Goal: Information Seeking & Learning: Learn about a topic

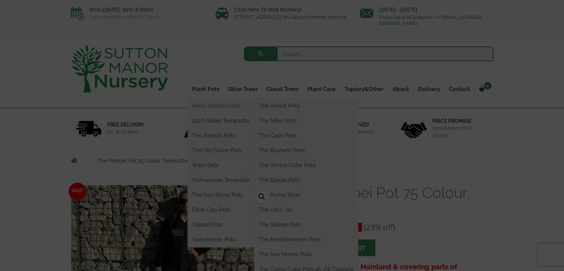
click at [226, 103] on link "Resin Bonded Pots" at bounding box center [221, 105] width 67 height 11
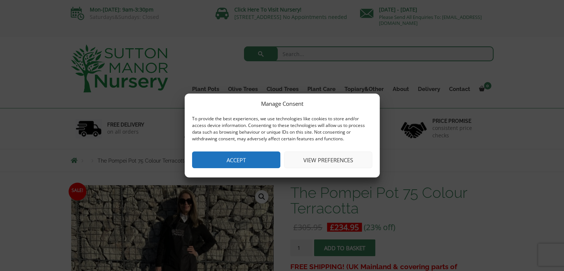
click at [239, 157] on button "Accept" at bounding box center [236, 159] width 88 height 17
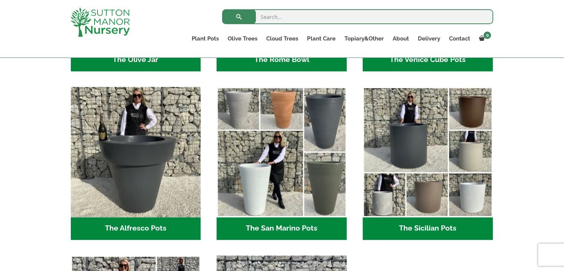
scroll to position [742, 0]
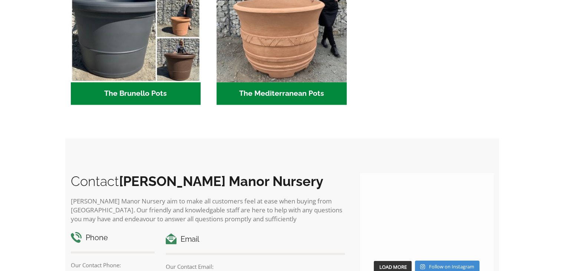
scroll to position [1007, 0]
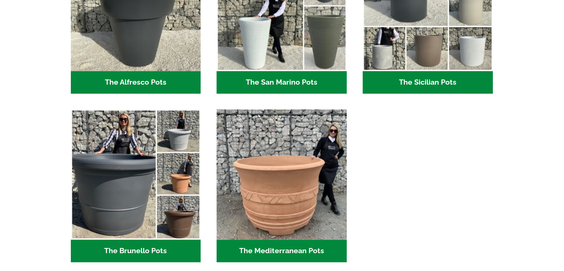
click at [270, 245] on h2 "The Mediterranean Pots (3)" at bounding box center [282, 250] width 130 height 23
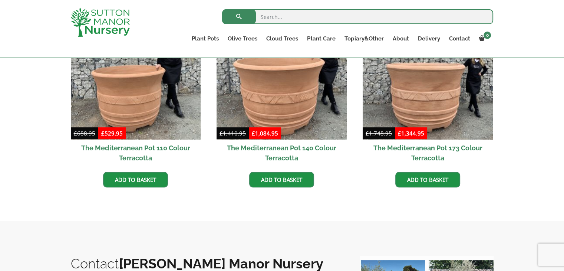
scroll to position [209, 0]
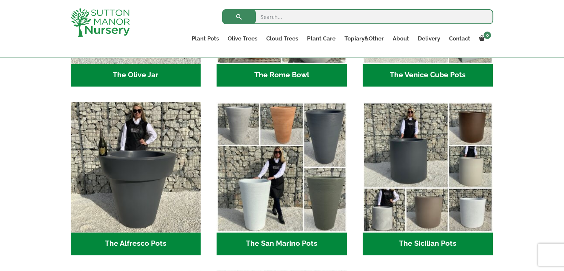
scroll to position [846, 0]
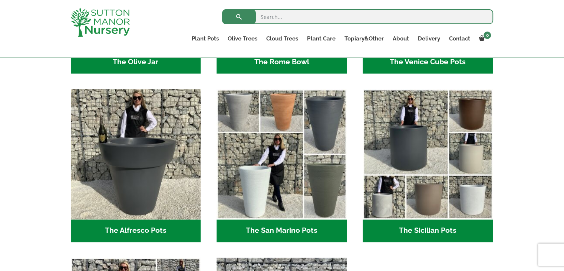
click at [428, 228] on h2 "The Sicilian Pots (18)" at bounding box center [428, 230] width 130 height 23
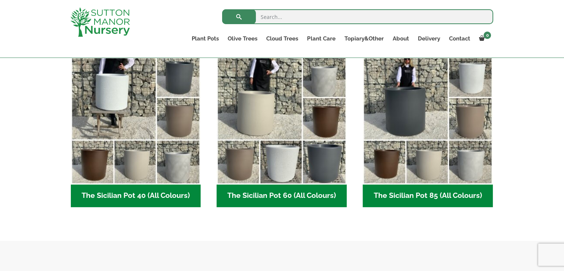
scroll to position [185, 0]
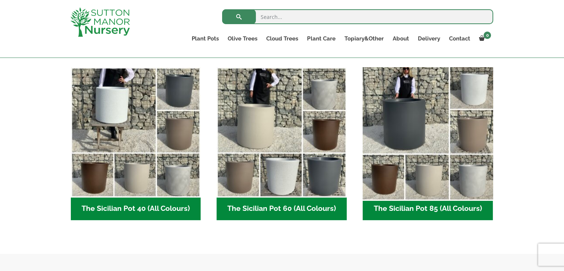
click at [441, 123] on img "Visit product category The Sicilian Pot 85 (All Colours)" at bounding box center [427, 132] width 137 height 137
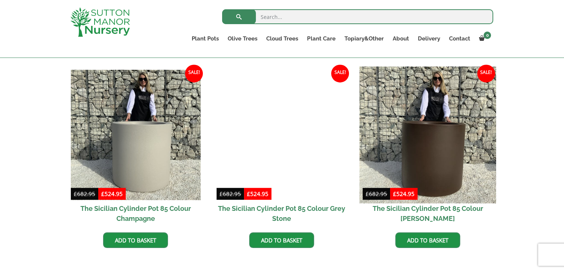
scroll to position [223, 0]
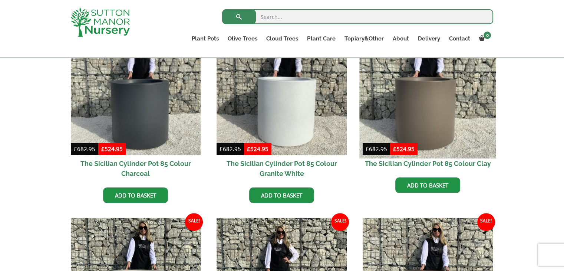
click at [437, 91] on img at bounding box center [427, 90] width 137 height 137
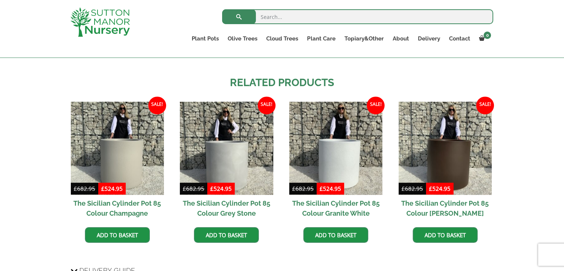
scroll to position [445, 0]
